Goal: Task Accomplishment & Management: Manage account settings

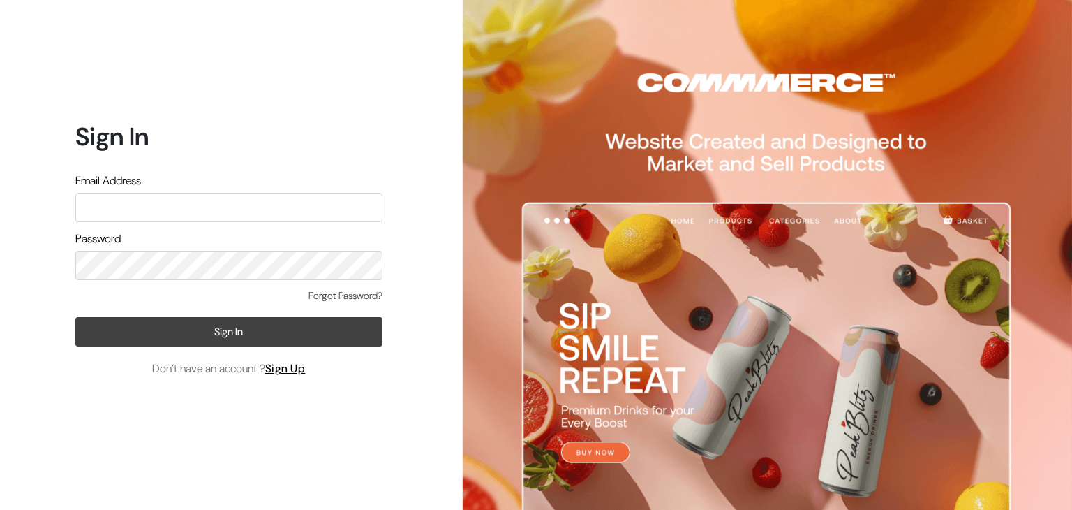
type input "pasumaithottakalaiofficial@gmail.com"
click at [232, 337] on button "Sign In" at bounding box center [228, 331] width 307 height 29
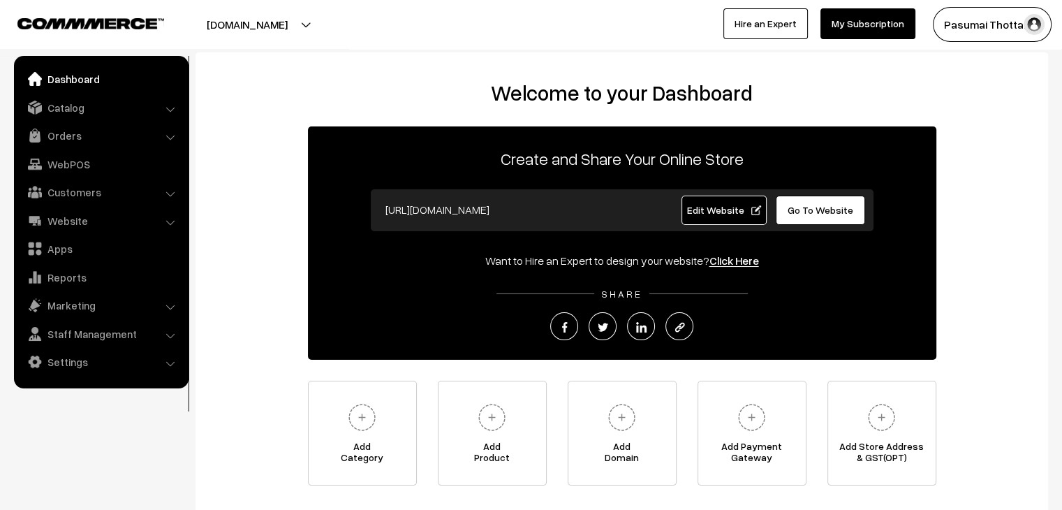
click at [61, 119] on ul "Dashboard Catalog" at bounding box center [101, 222] width 175 height 332
click at [65, 112] on link "Catalog" at bounding box center [100, 107] width 166 height 25
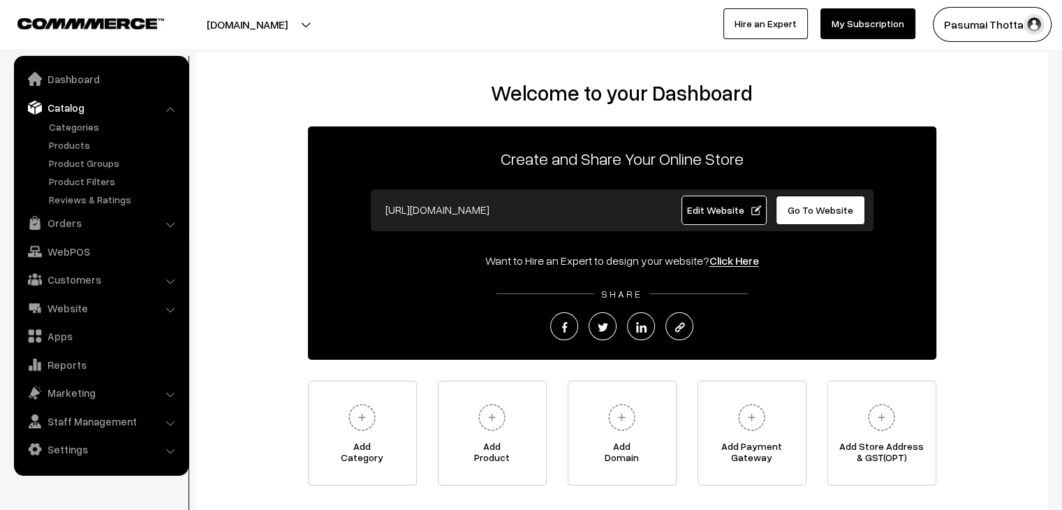
click at [59, 136] on ul "Categories" at bounding box center [101, 162] width 168 height 87
click at [56, 142] on link "Products" at bounding box center [114, 145] width 138 height 15
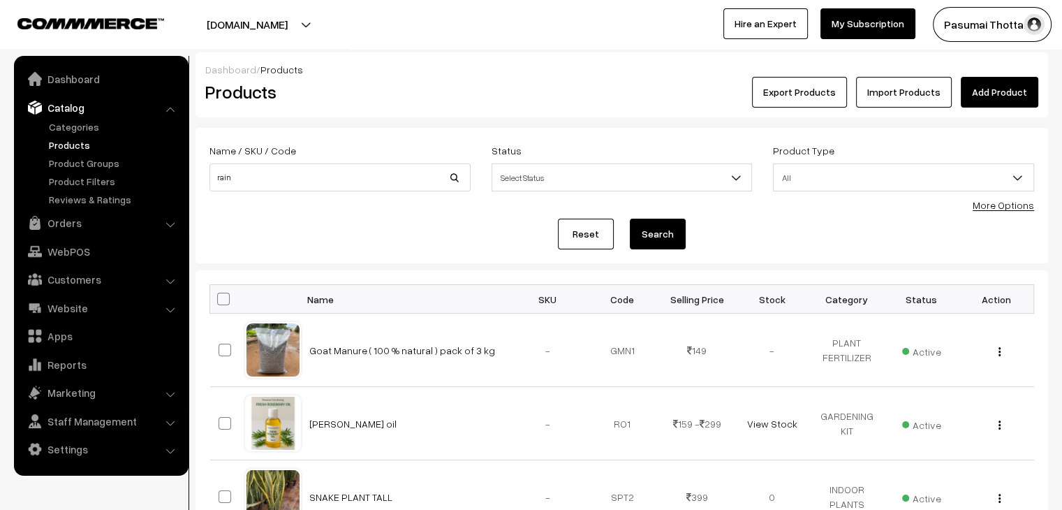
type input "rain"
click at [630, 218] on button "Search" at bounding box center [658, 233] width 56 height 31
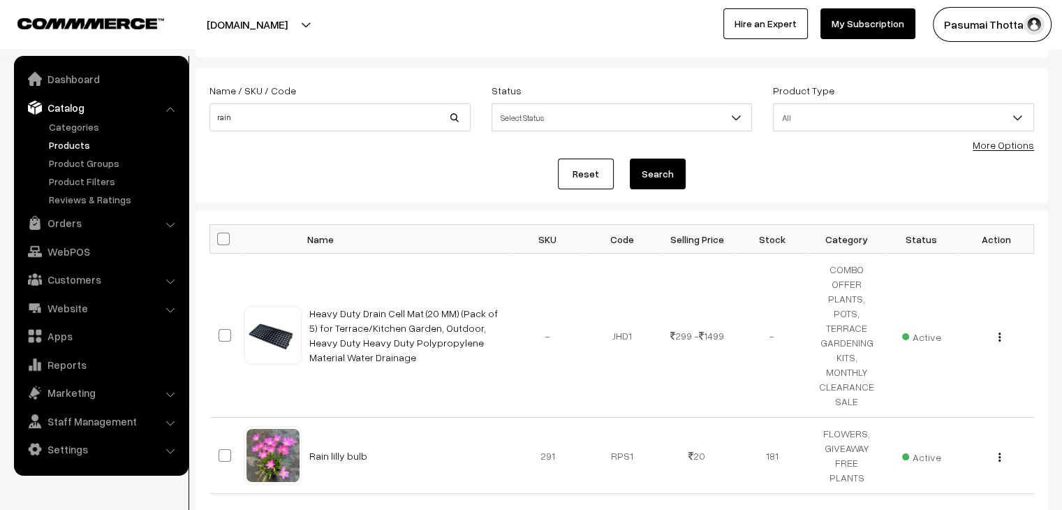
scroll to position [140, 0]
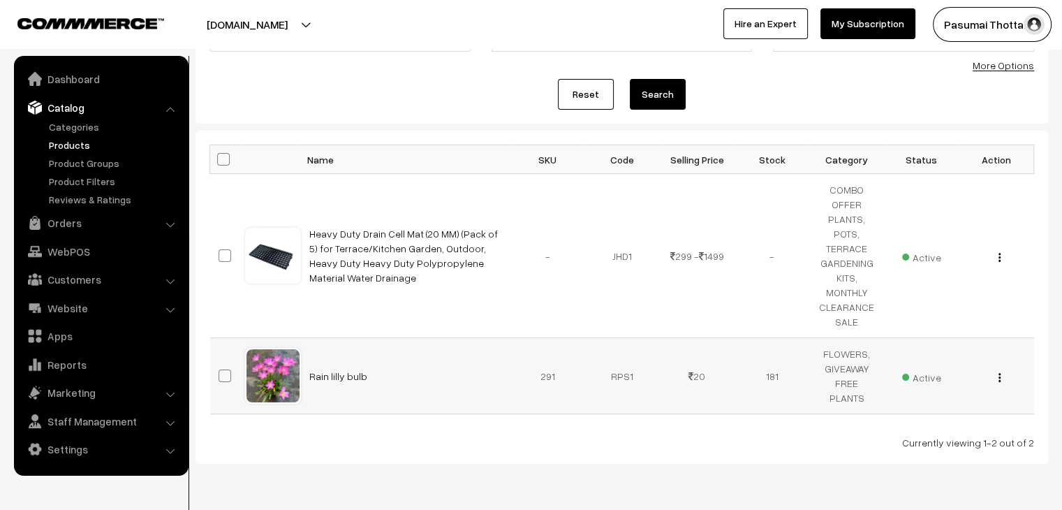
click at [852, 366] on td "FLOWERS, GIVEAWAY FREE PLANTS" at bounding box center [846, 376] width 75 height 76
click at [341, 375] on link "Rain lilly bulb" at bounding box center [338, 376] width 58 height 12
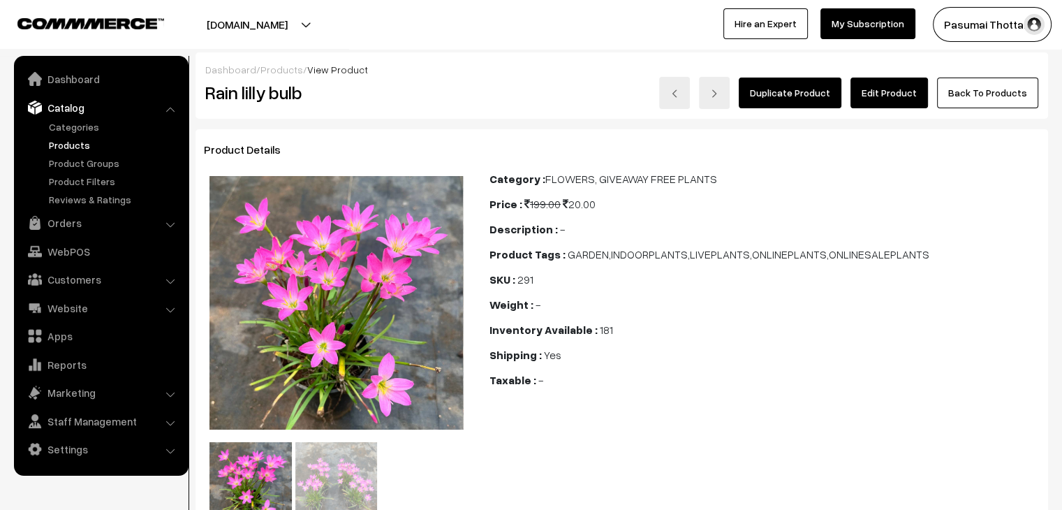
drag, startPoint x: 877, startPoint y: 108, endPoint x: 880, endPoint y: 101, distance: 7.2
click at [877, 107] on div "Duplicate Product Edit Product Back To Products" at bounding box center [764, 93] width 548 height 32
click at [882, 100] on link "Edit Product" at bounding box center [888, 92] width 77 height 31
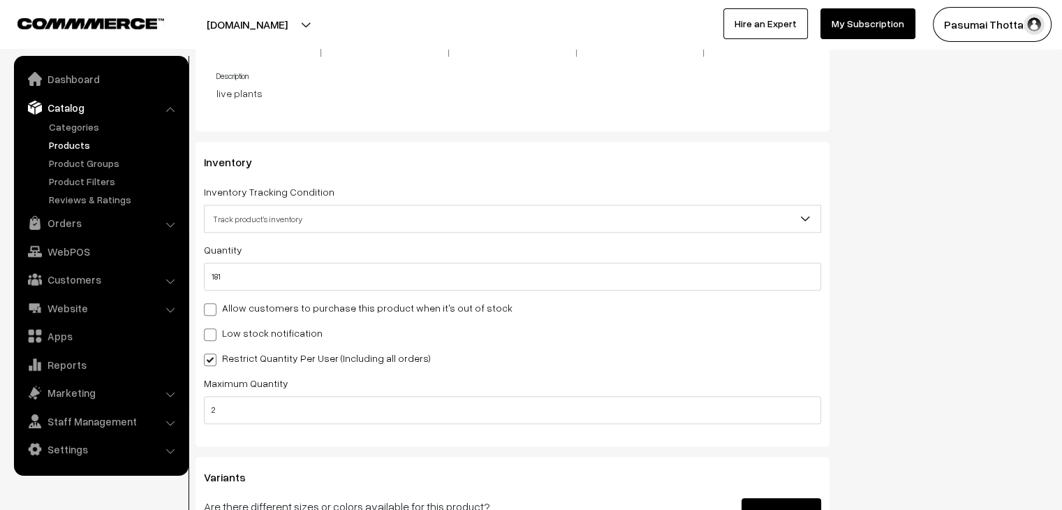
scroll to position [1466, 0]
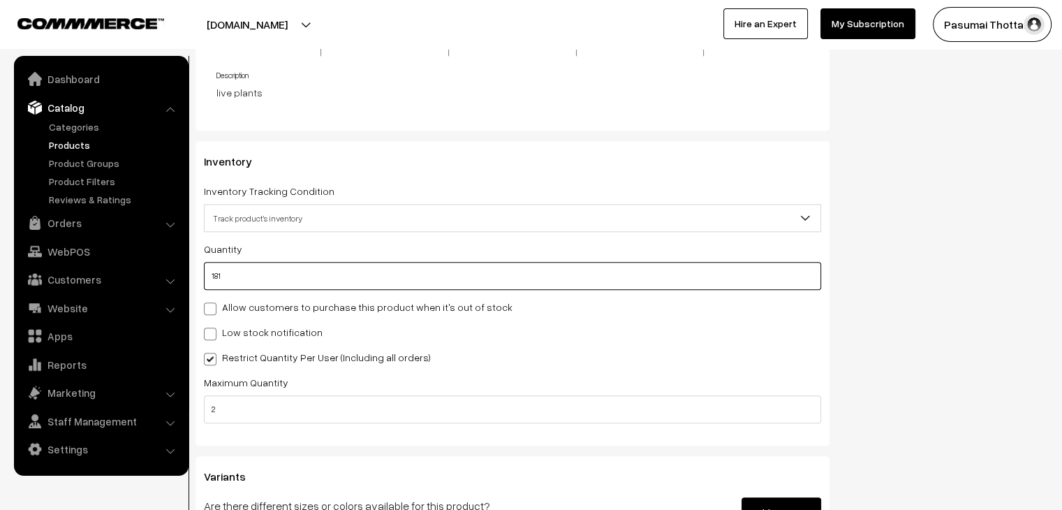
click at [242, 271] on input "181" at bounding box center [512, 276] width 617 height 28
type input "1"
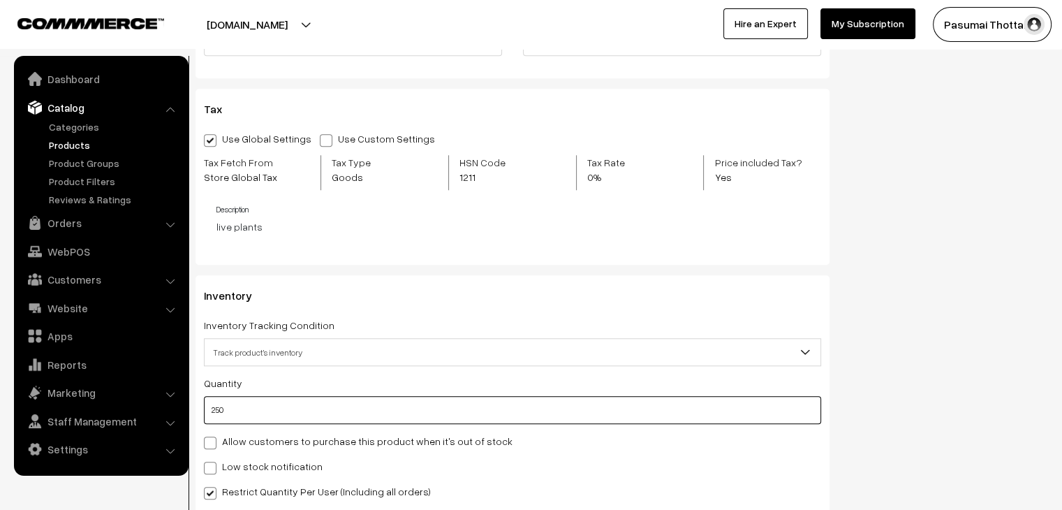
scroll to position [1187, 0]
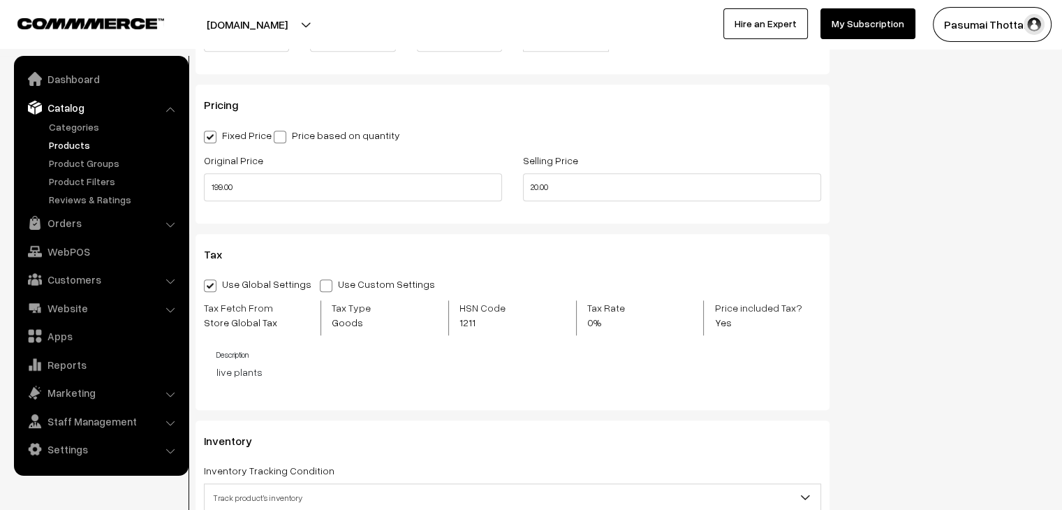
type input "250"
click at [584, 196] on input "20.00" at bounding box center [672, 187] width 298 height 28
type input "2"
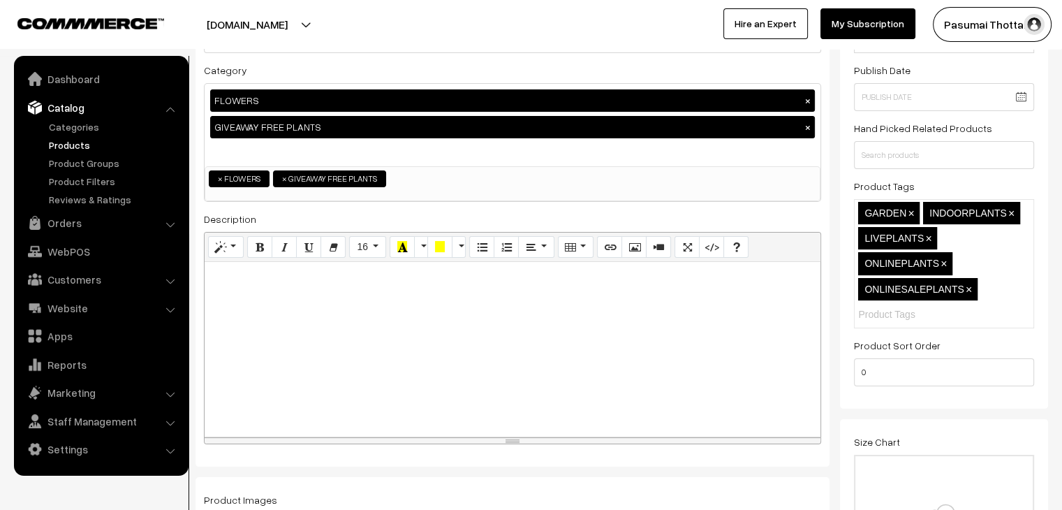
scroll to position [0, 0]
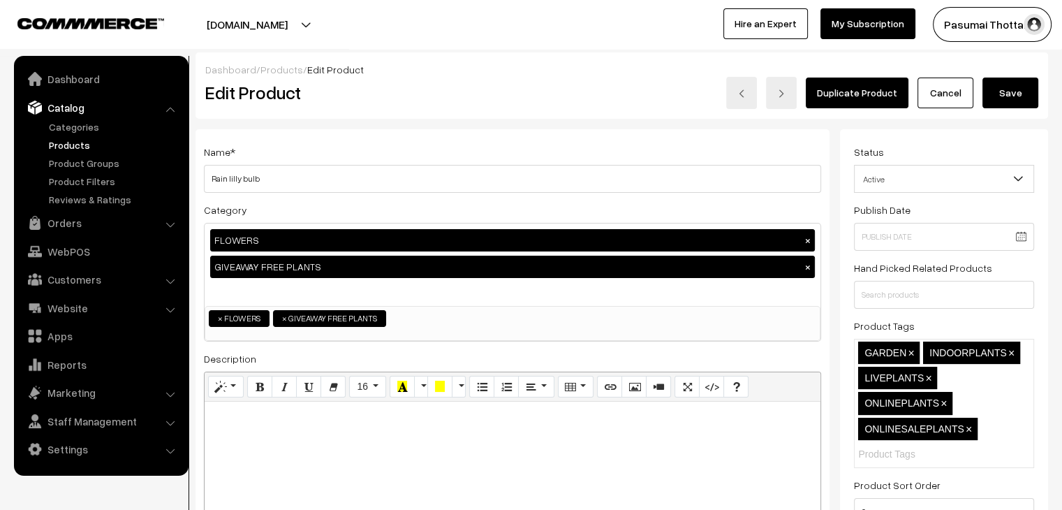
type input "30.00"
click at [1004, 90] on button "Save" at bounding box center [1010, 92] width 56 height 31
